Goal: Information Seeking & Learning: Learn about a topic

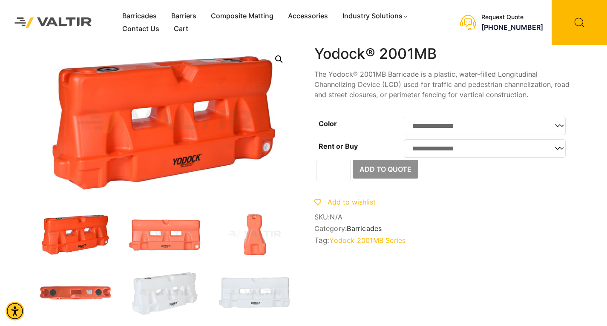
click at [516, 131] on select "**********" at bounding box center [485, 126] width 162 height 18
click at [508, 150] on select "**********" at bounding box center [485, 148] width 162 height 18
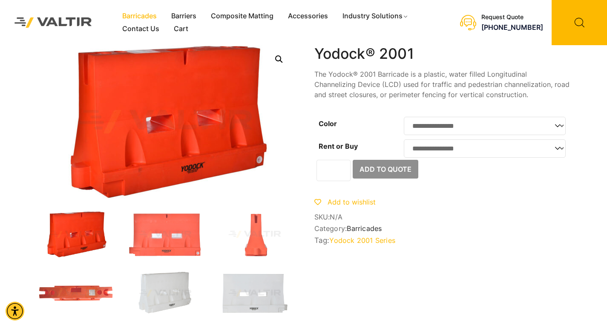
click at [139, 16] on link "Barricades" at bounding box center [139, 16] width 49 height 13
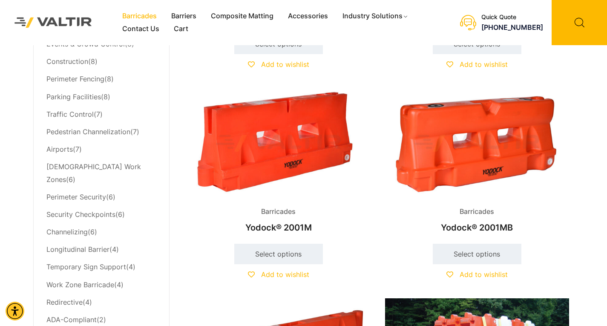
scroll to position [426, 0]
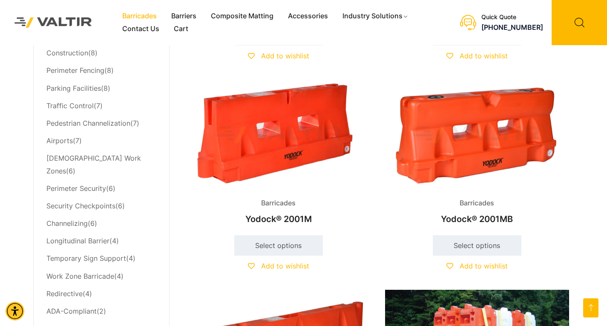
click at [460, 141] on img at bounding box center [477, 135] width 184 height 110
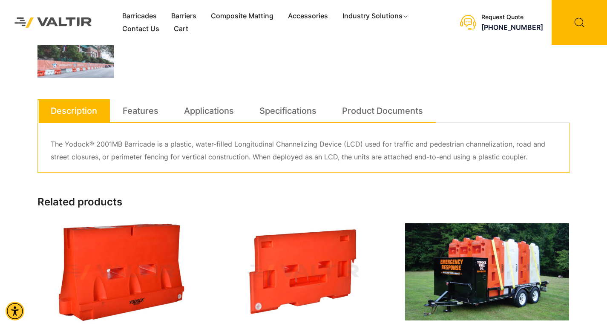
scroll to position [426, 0]
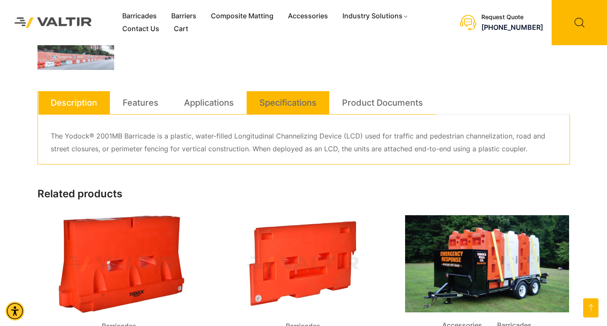
click at [311, 110] on link "Specifications" at bounding box center [288, 102] width 57 height 23
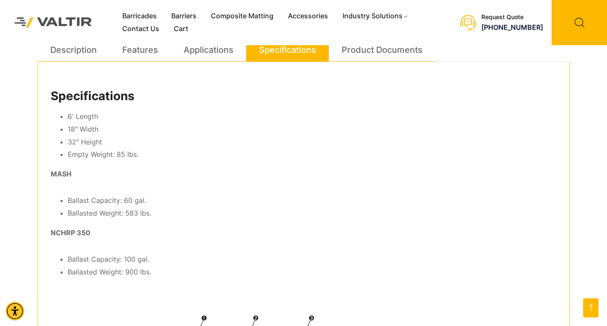
scroll to position [384, 0]
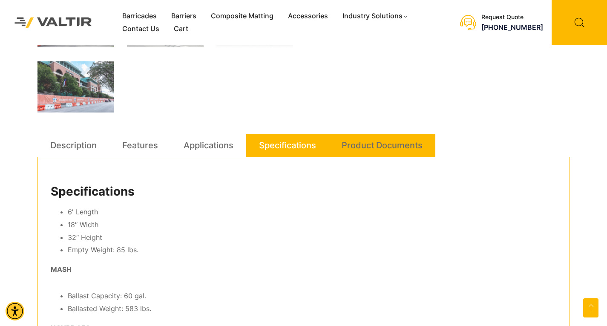
click at [368, 148] on link "Product Documents" at bounding box center [382, 145] width 81 height 23
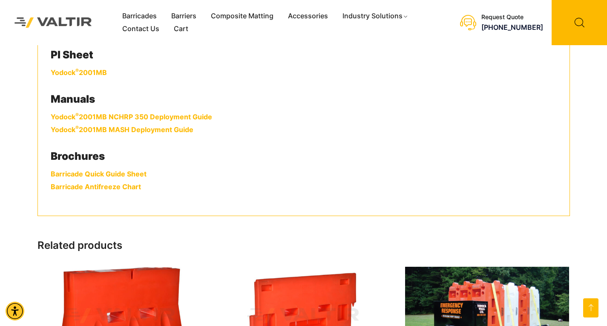
scroll to position [554, 0]
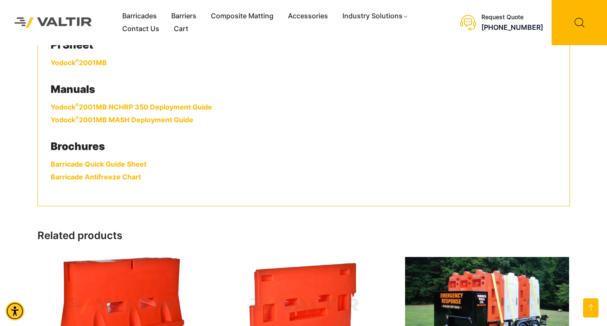
click at [90, 61] on link "Yodock ® 2001MB" at bounding box center [79, 62] width 56 height 9
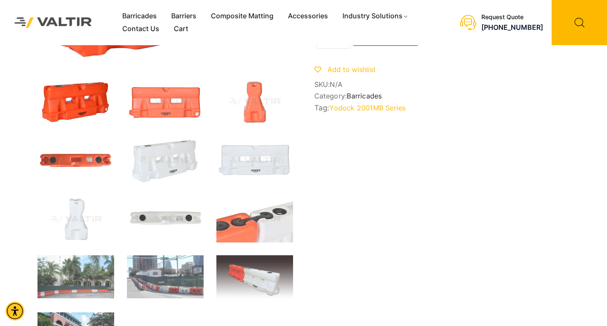
scroll to position [0, 0]
